Goal: Task Accomplishment & Management: Complete application form

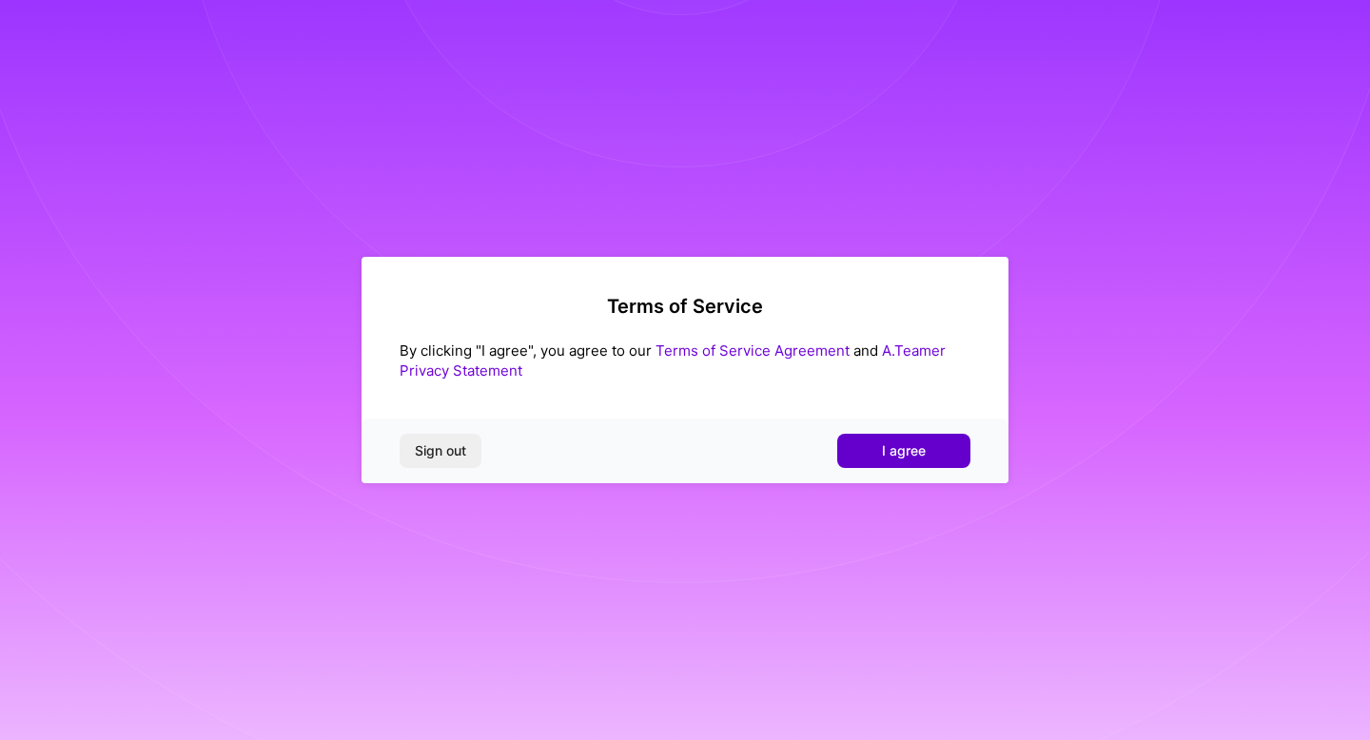
click at [949, 455] on button "I agree" at bounding box center [903, 451] width 133 height 34
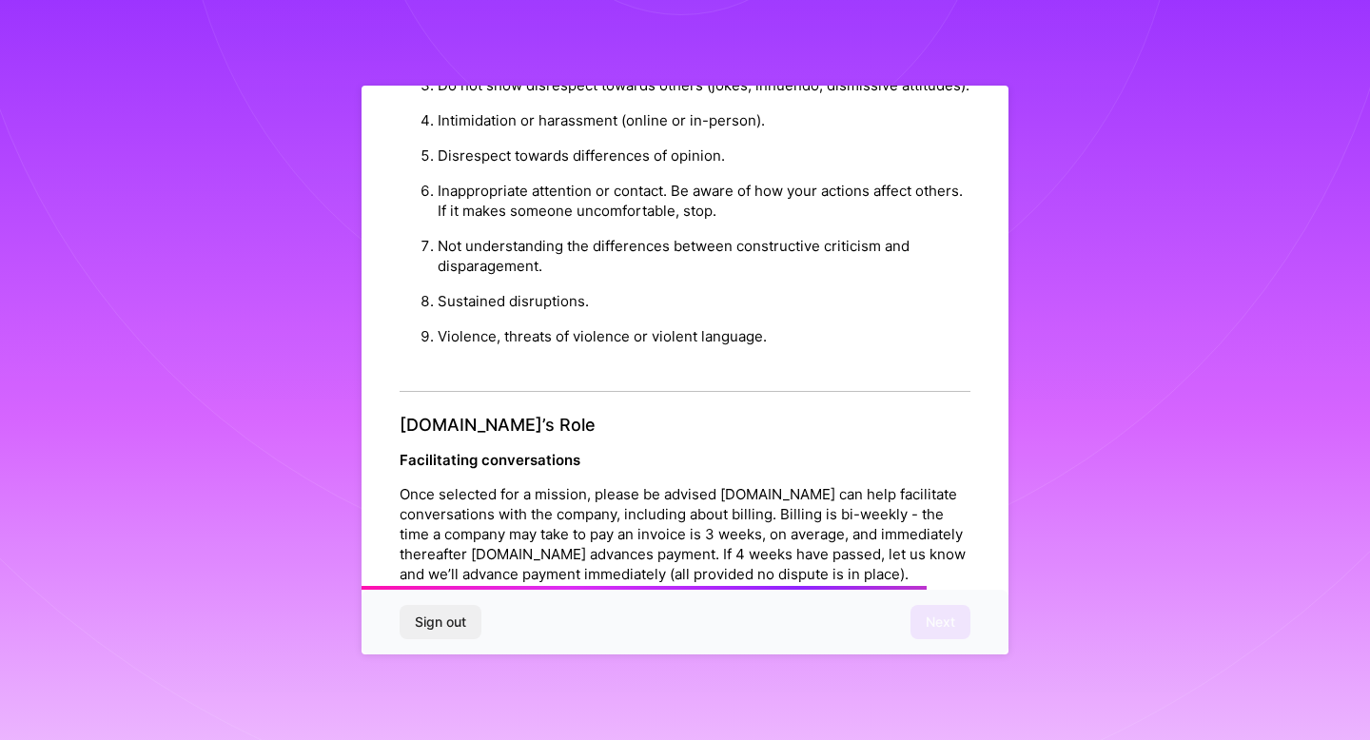
scroll to position [1940, 0]
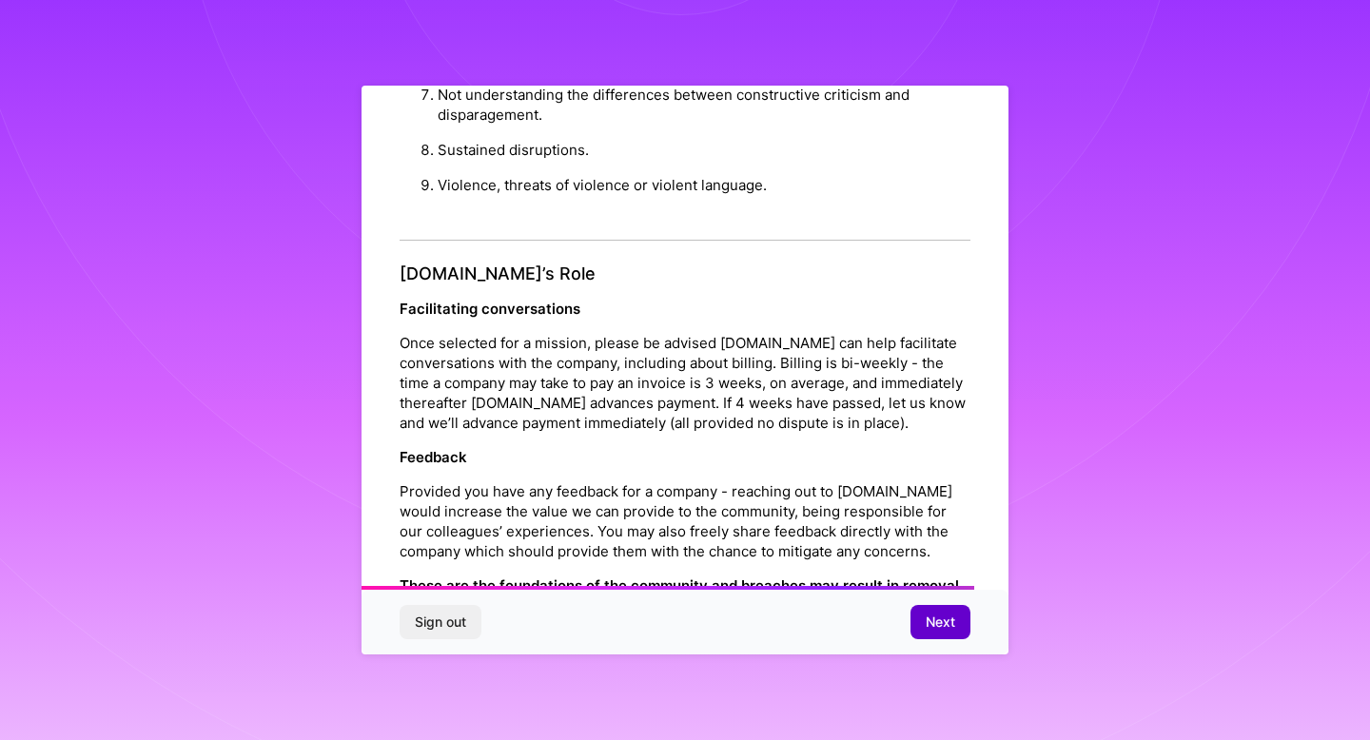
click at [945, 611] on button "Next" at bounding box center [941, 622] width 60 height 34
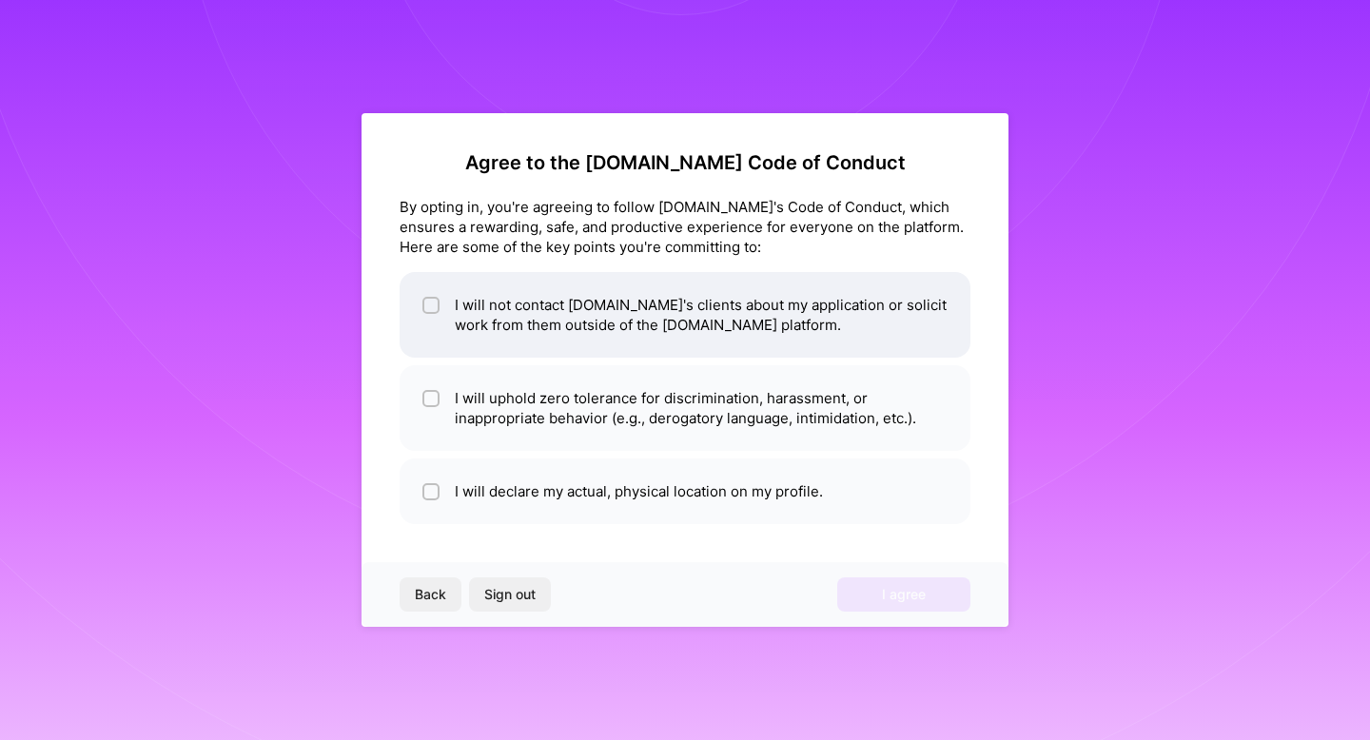
click at [800, 348] on li "I will not contact [DOMAIN_NAME]'s clients about my application or solicit work…" at bounding box center [685, 315] width 571 height 86
checkbox input "true"
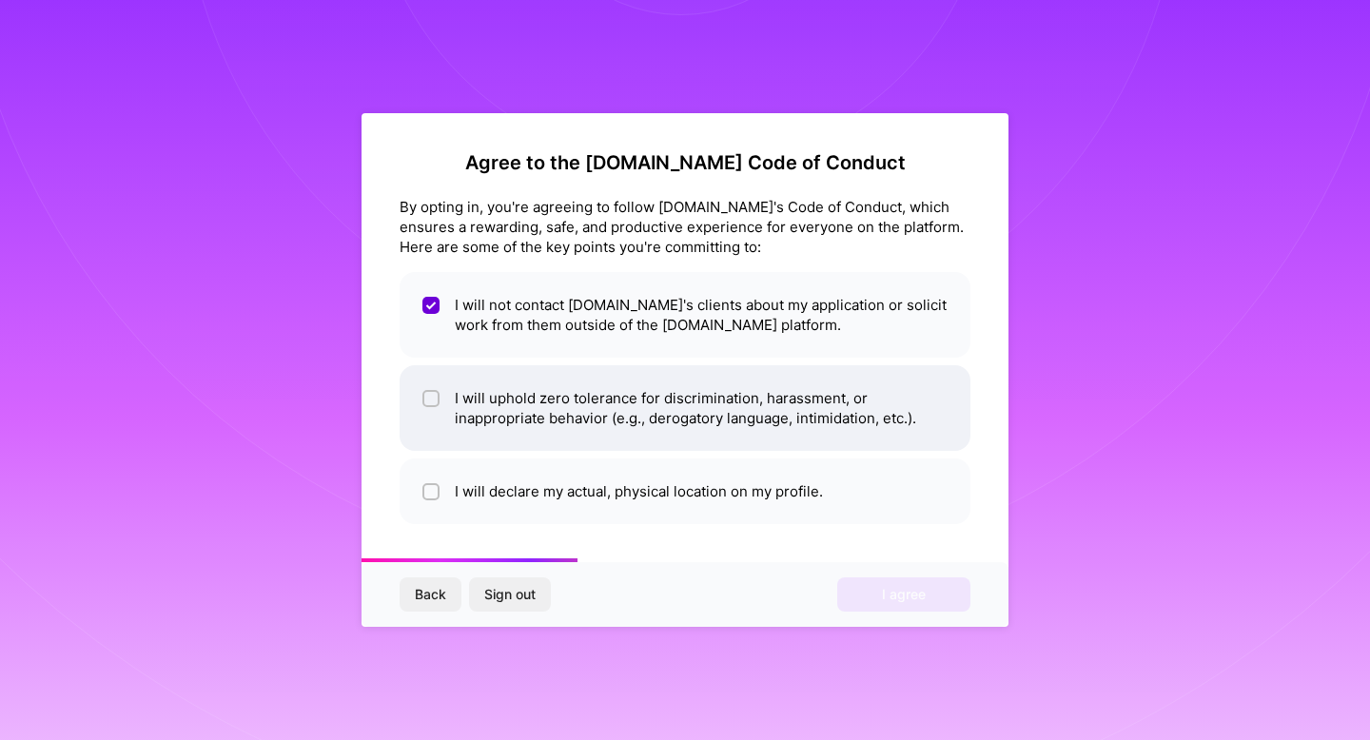
click at [817, 423] on li "I will uphold zero tolerance for discrimination, harassment, or inappropriate b…" at bounding box center [685, 408] width 571 height 86
checkbox input "true"
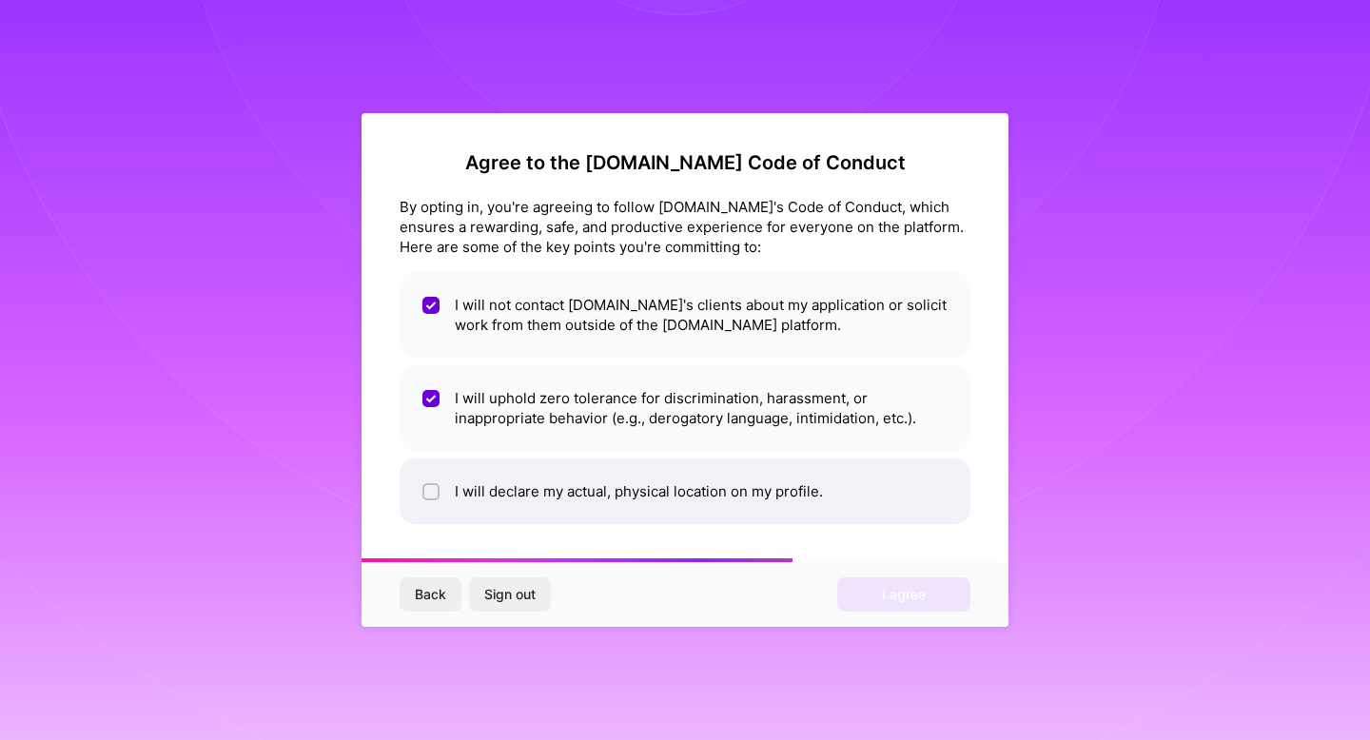
click at [828, 474] on li "I will declare my actual, physical location on my profile." at bounding box center [685, 492] width 571 height 66
checkbox input "true"
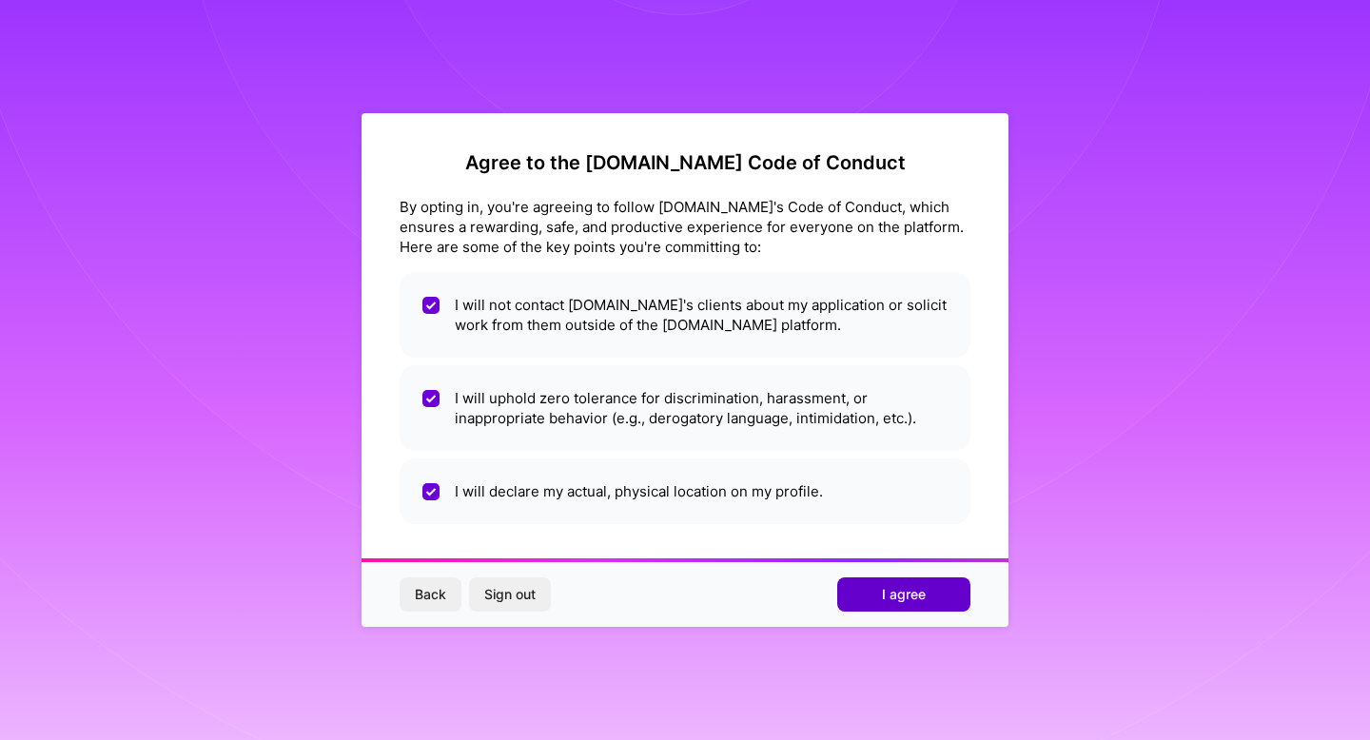
click at [898, 603] on span "I agree" at bounding box center [904, 594] width 44 height 19
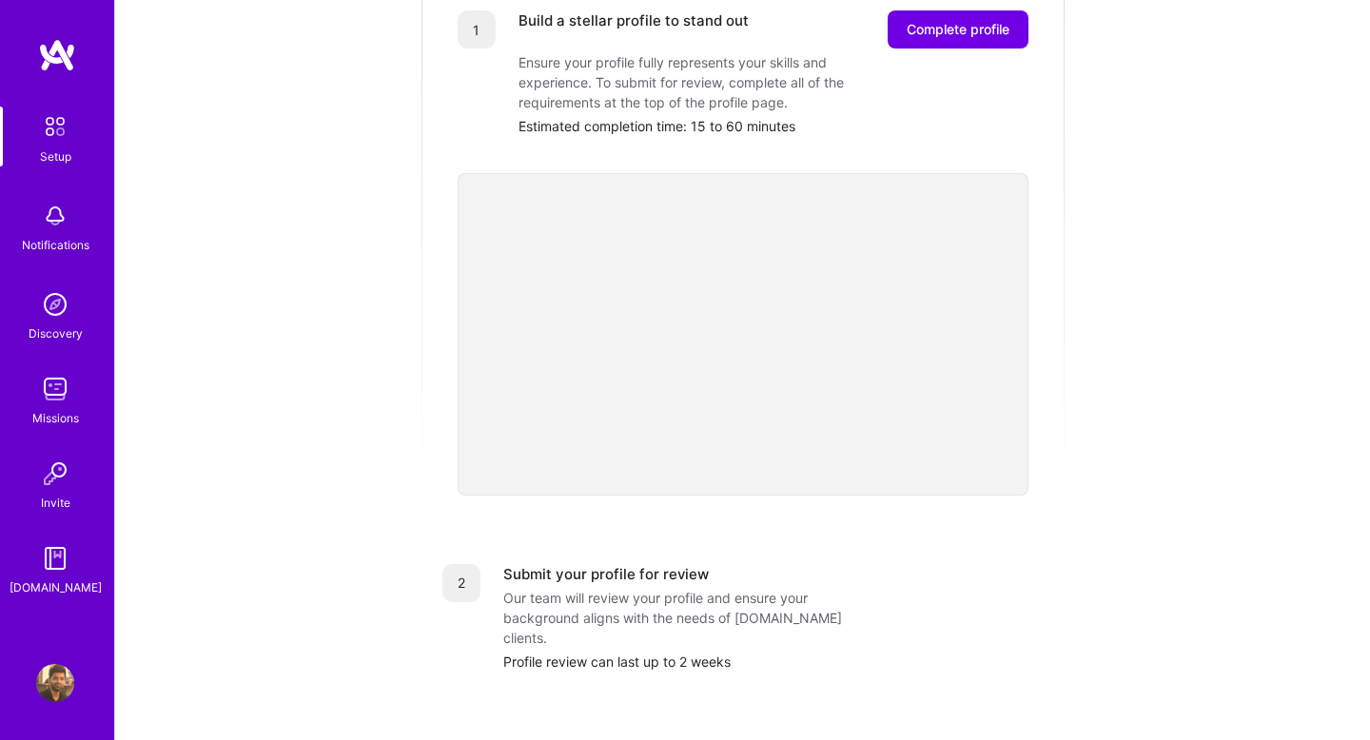
scroll to position [17, 0]
